Goal: Task Accomplishment & Management: Manage account settings

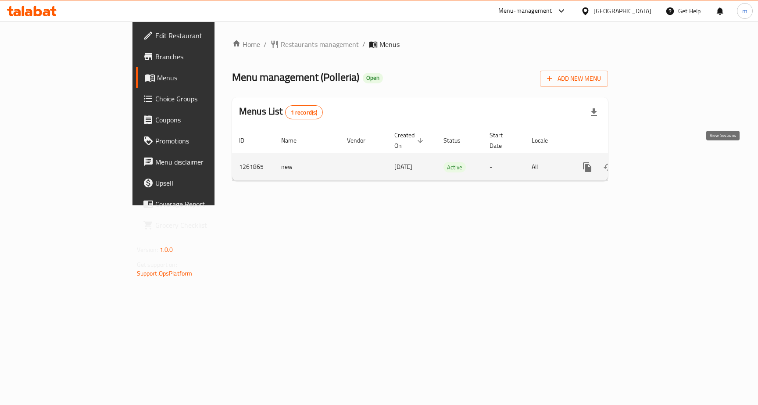
click at [656, 162] on icon "enhanced table" at bounding box center [650, 167] width 11 height 11
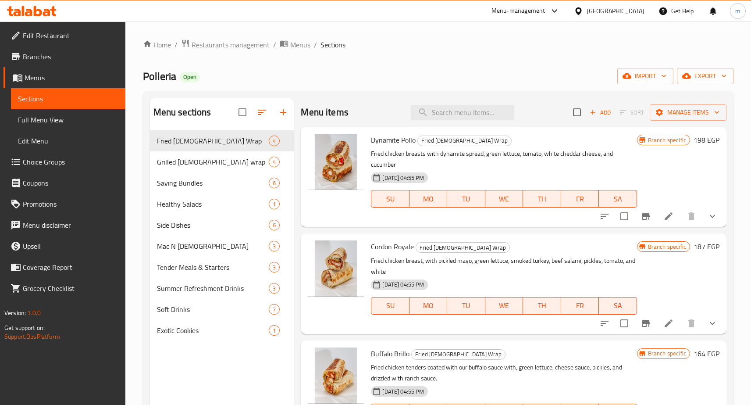
click at [65, 158] on span "Choice Groups" at bounding box center [71, 162] width 96 height 11
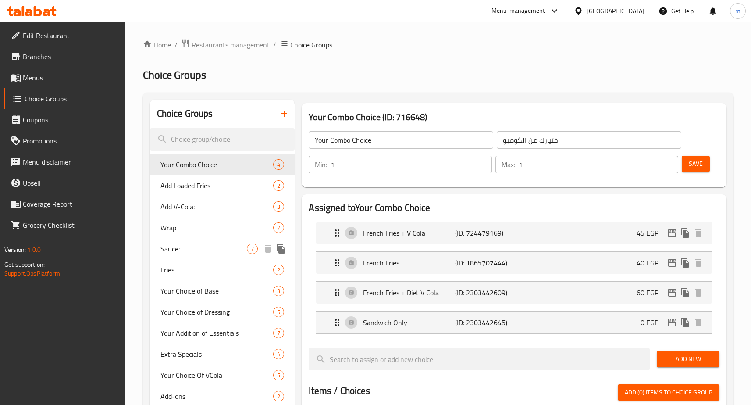
click at [186, 248] on span "Sauce:" at bounding box center [204, 248] width 87 height 11
type input "Sauce:"
type input "الصوص:"
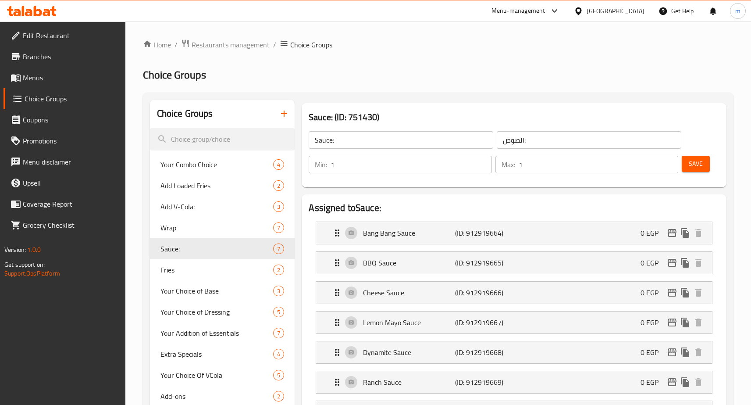
click at [434, 75] on h2 "Choice Groups" at bounding box center [438, 75] width 591 height 14
click at [246, 49] on span "Restaurants management" at bounding box center [231, 44] width 78 height 11
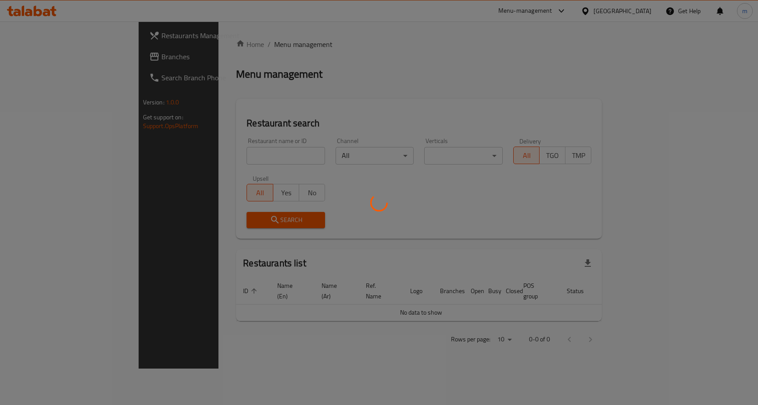
click at [46, 65] on div at bounding box center [379, 202] width 758 height 405
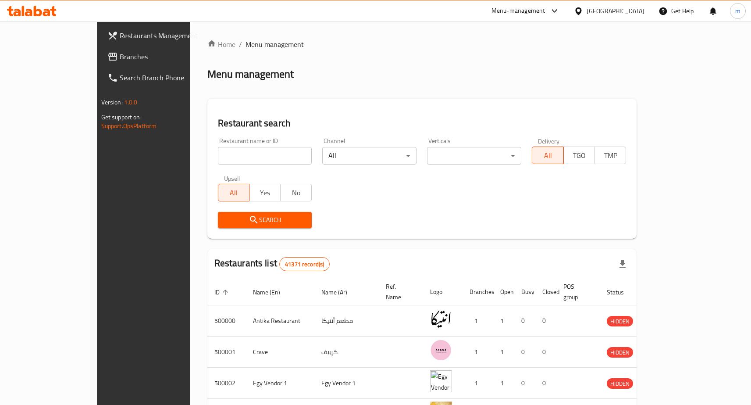
click at [100, 64] on link "Branches" at bounding box center [161, 56] width 122 height 21
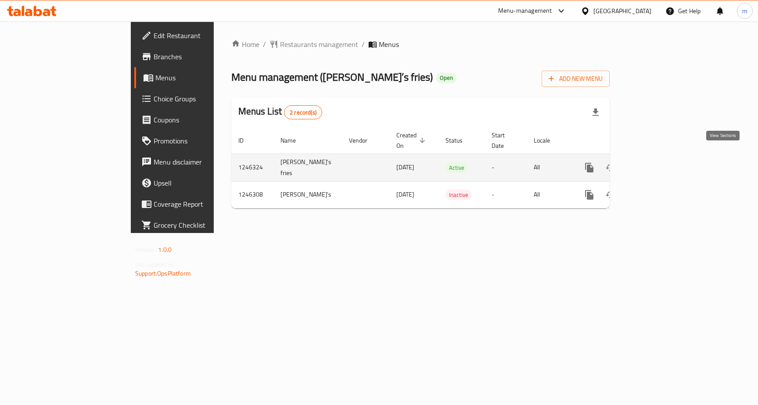
click at [663, 157] on link "enhanced table" at bounding box center [652, 167] width 21 height 21
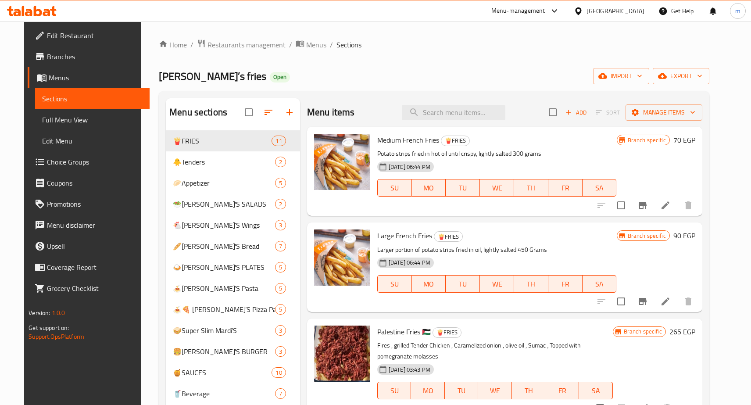
click at [86, 157] on span "Choice Groups" at bounding box center [95, 162] width 96 height 11
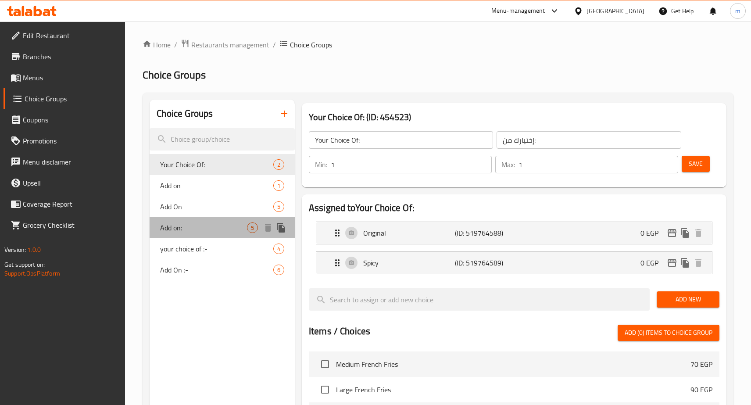
click at [160, 226] on div "Add on: 5" at bounding box center [222, 227] width 145 height 21
type input "Add on:"
type input "أضافات:"
type input "0"
type input "5"
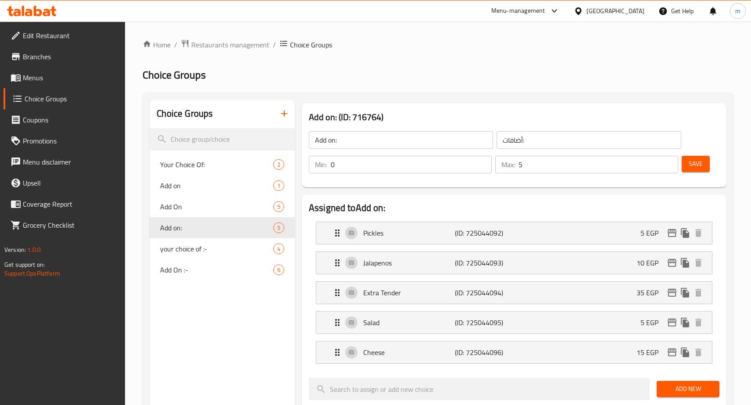
click at [442, 91] on div "Home / Restaurants management / Choice Groups Choice Groups Choice Groups Your …" at bounding box center [438, 399] width 591 height 720
click at [243, 46] on span "Restaurants management" at bounding box center [230, 44] width 78 height 11
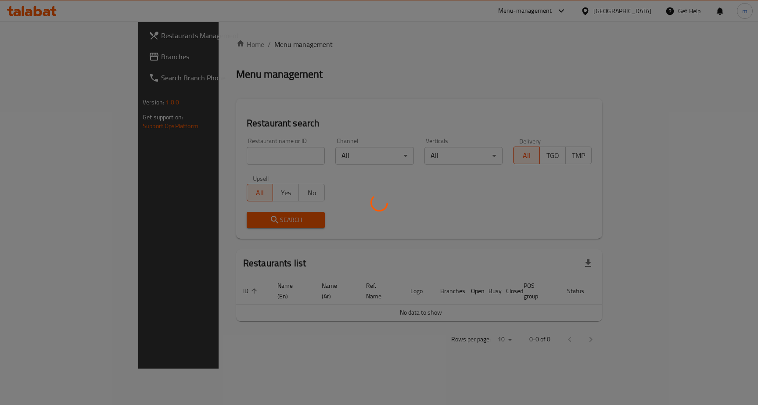
click at [44, 63] on div at bounding box center [379, 202] width 758 height 405
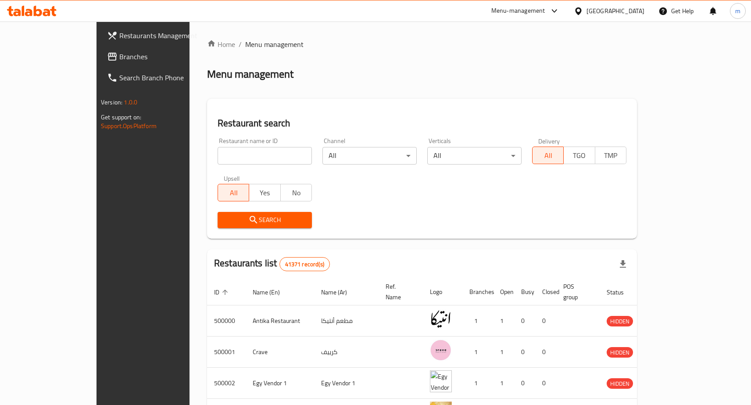
click at [119, 56] on span "Branches" at bounding box center [167, 56] width 96 height 11
